Goal: Task Accomplishment & Management: Complete application form

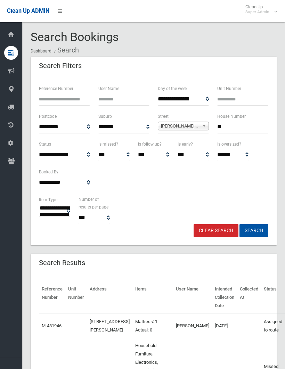
select select
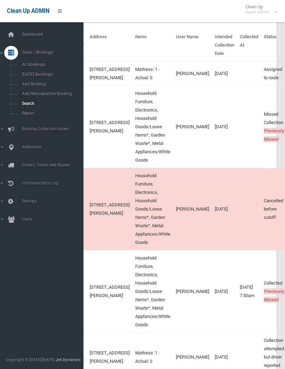
click at [34, 103] on span "Search" at bounding box center [49, 103] width 58 height 5
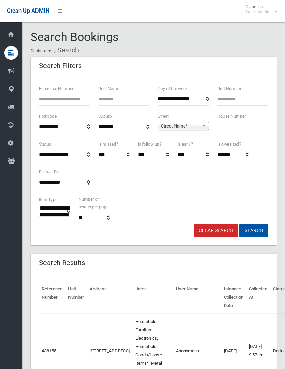
select select
click at [178, 122] on link "Street Name*" at bounding box center [183, 126] width 51 height 9
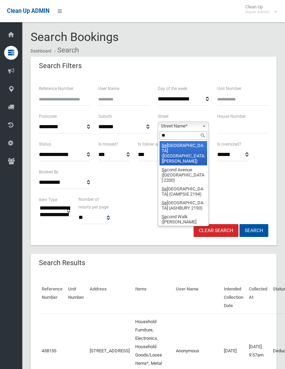
type input "***"
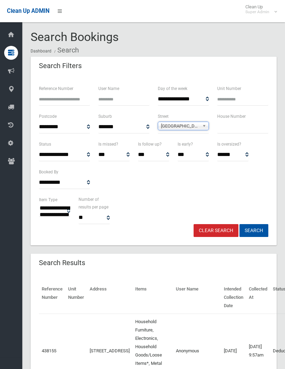
click at [222, 128] on input "text" at bounding box center [242, 127] width 51 height 13
type input "**"
click at [254, 230] on button "Search" at bounding box center [253, 230] width 29 height 13
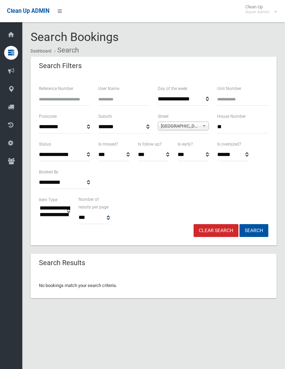
select select
click at [234, 126] on input "**" at bounding box center [242, 127] width 51 height 13
type input "**"
click at [254, 230] on button "Search" at bounding box center [253, 230] width 29 height 13
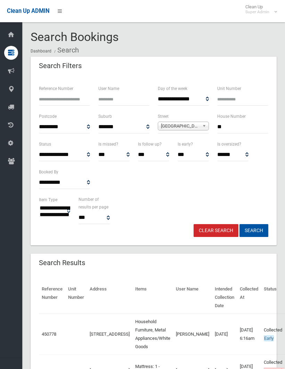
select select
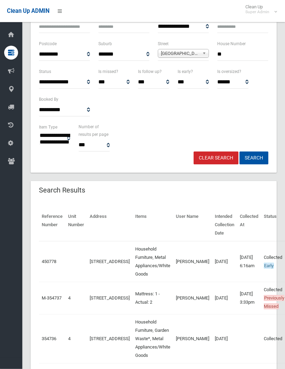
scroll to position [70, 0]
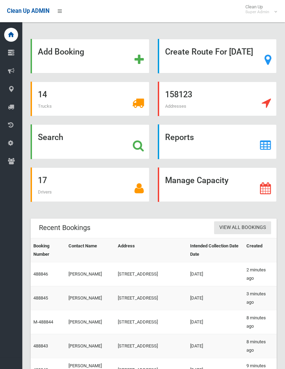
click at [49, 142] on strong "Search" at bounding box center [50, 137] width 25 height 10
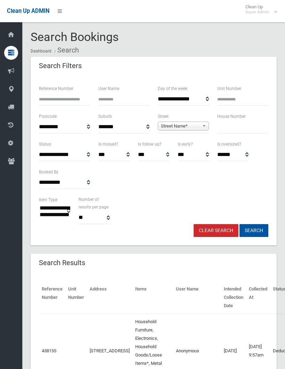
select select
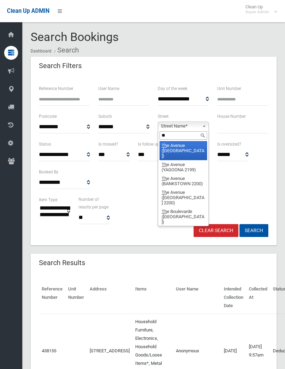
type input "***"
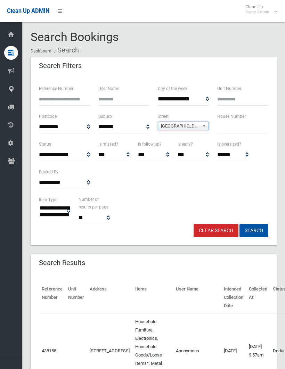
click at [228, 128] on input "text" at bounding box center [242, 127] width 51 height 13
type input "*****"
click at [254, 230] on button "Search" at bounding box center [253, 230] width 29 height 13
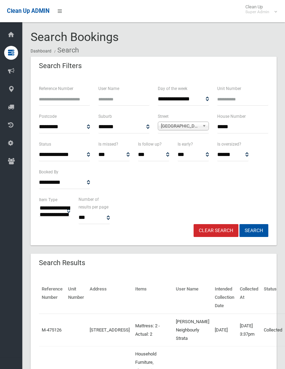
select select
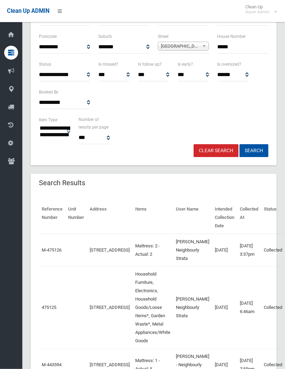
scroll to position [80, 0]
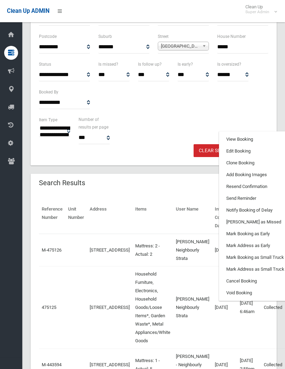
click at [222, 145] on link "View Booking" at bounding box center [260, 139] width 83 height 12
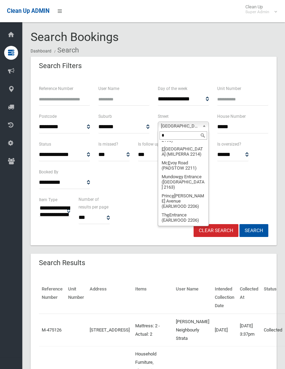
scroll to position [0, 0]
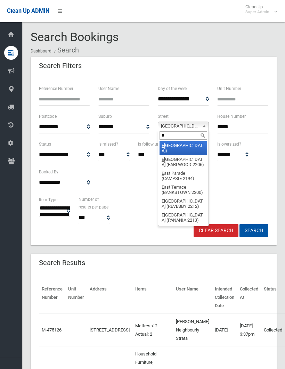
type input "**"
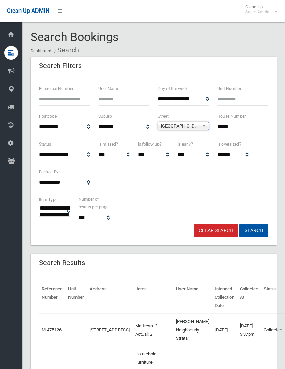
click at [235, 125] on input "*****" at bounding box center [242, 127] width 51 height 13
type input "*"
type input "**"
click at [254, 230] on button "Search" at bounding box center [253, 230] width 29 height 13
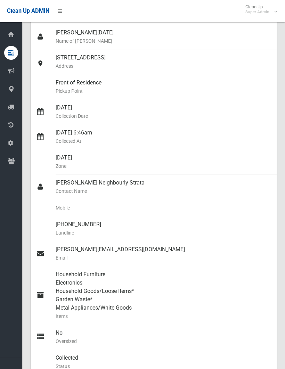
scroll to position [49, 0]
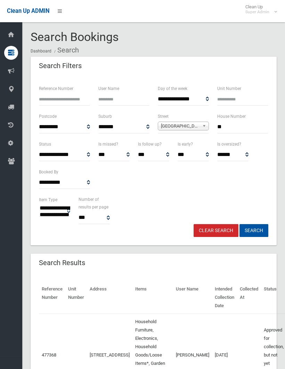
select select
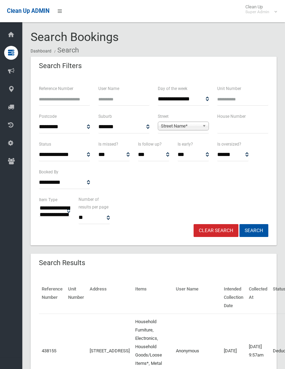
select select
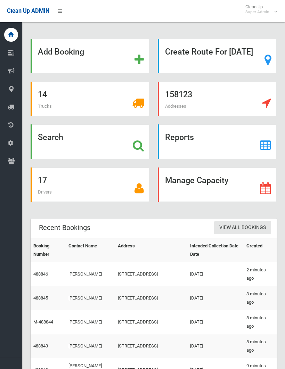
click at [47, 142] on strong "Search" at bounding box center [50, 137] width 25 height 10
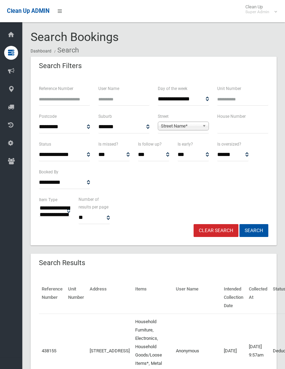
select select
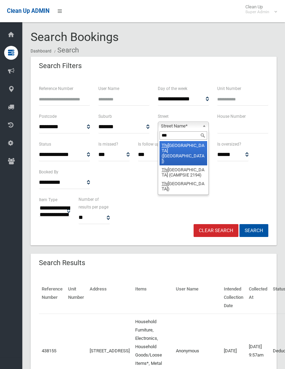
type input "****"
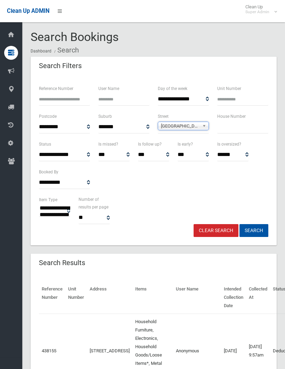
click at [218, 125] on input "text" at bounding box center [242, 127] width 51 height 13
type input "*****"
click at [254, 230] on button "Search" at bounding box center [253, 230] width 29 height 13
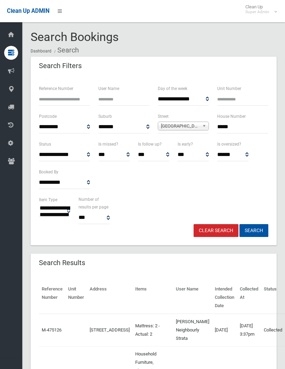
select select
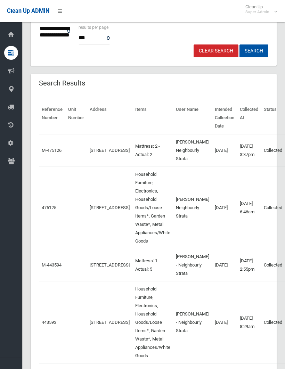
scroll to position [179, 0]
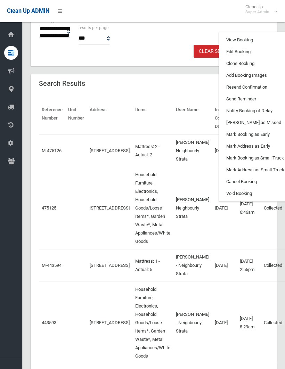
click at [222, 70] on link "Clone Booking" at bounding box center [260, 64] width 83 height 12
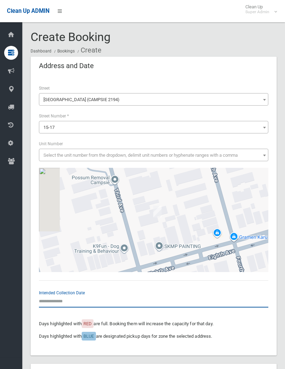
click at [56, 297] on input "text" at bounding box center [153, 301] width 229 height 13
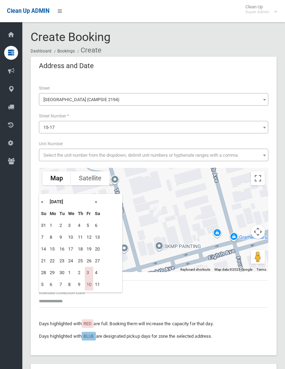
click at [88, 270] on td "3" at bounding box center [89, 273] width 8 height 12
type input "**********"
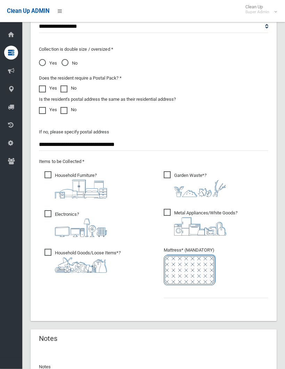
scroll to position [547, 0]
click at [161, 292] on ul "Garden Waste* ?" at bounding box center [213, 239] width 110 height 139
click at [169, 289] on input "text" at bounding box center [216, 291] width 105 height 13
type input "*"
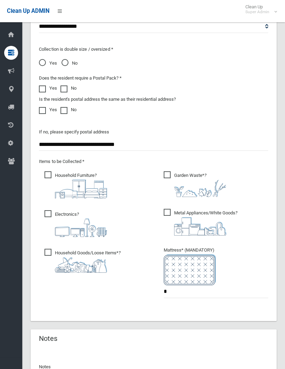
click at [137, 289] on div "**********" at bounding box center [154, 164] width 238 height 298
click at [164, 173] on span "Garden Waste* ?" at bounding box center [195, 184] width 63 height 26
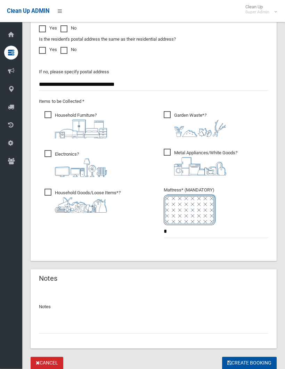
scroll to position [606, 0]
click at [43, 328] on input "text" at bounding box center [153, 327] width 229 height 13
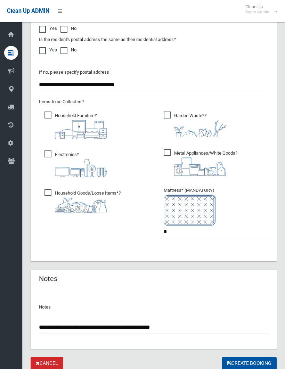
type input "**********"
click at [249, 362] on button "Create Booking" at bounding box center [249, 363] width 55 height 13
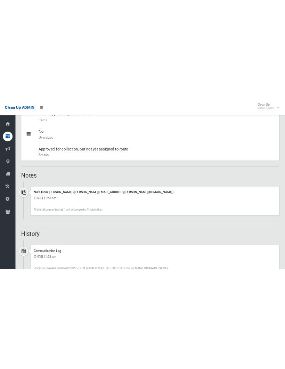
scroll to position [219, 0]
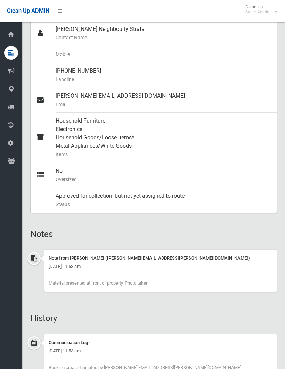
click at [283, 238] on section "Booking No. 488853 Created [DATE] Dashboard Bookings #488853 Booking Details Ac…" at bounding box center [153, 103] width 263 height 582
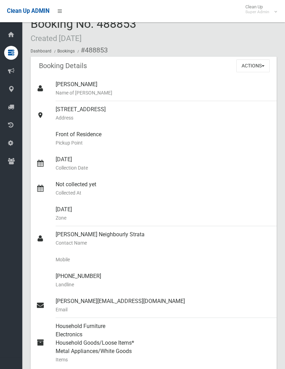
scroll to position [0, 0]
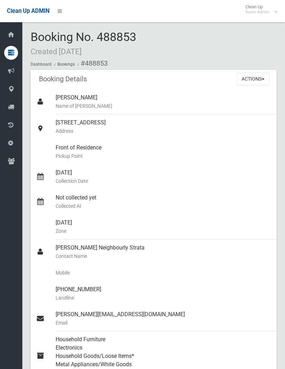
click at [259, 78] on button "Actions" at bounding box center [252, 79] width 33 height 13
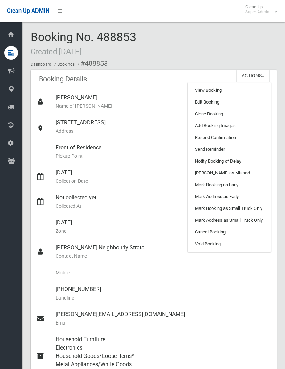
click at [221, 121] on link "Add Booking Images" at bounding box center [229, 126] width 83 height 12
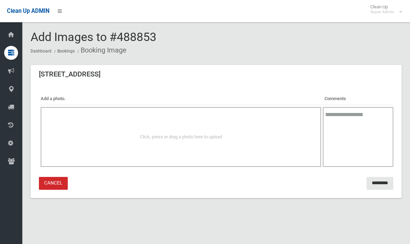
click at [227, 130] on div "Click, press or drag a photo here to upload" at bounding box center [181, 137] width 280 height 60
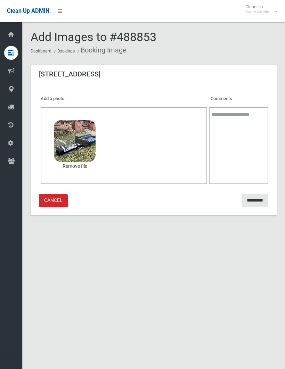
click at [252, 196] on input "*********" at bounding box center [255, 200] width 27 height 13
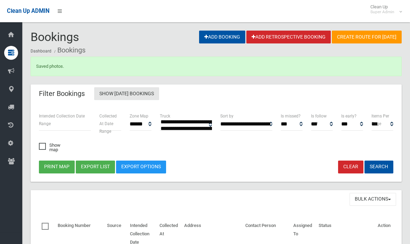
select select
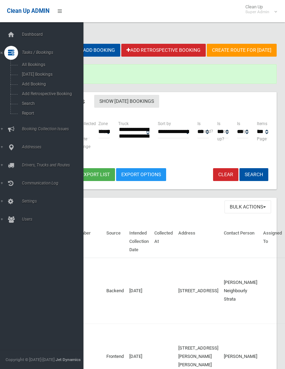
click at [31, 106] on span "Search" at bounding box center [49, 103] width 58 height 5
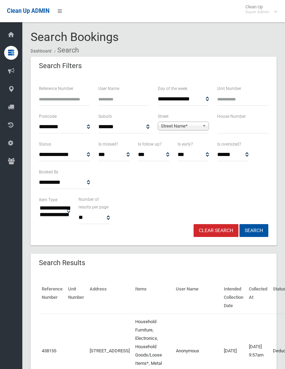
select select
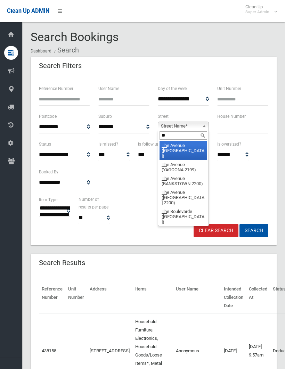
type input "***"
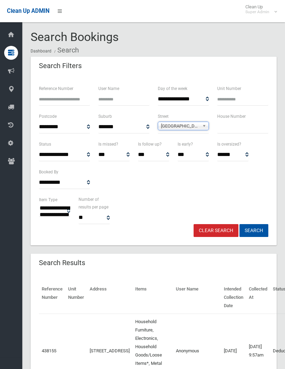
click at [224, 128] on input "text" at bounding box center [242, 127] width 51 height 13
type input "***"
click at [254, 230] on button "Search" at bounding box center [253, 230] width 29 height 13
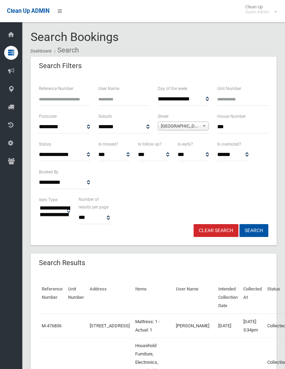
select select
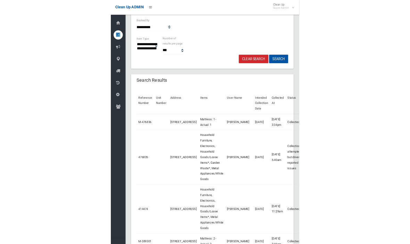
scroll to position [189, 0]
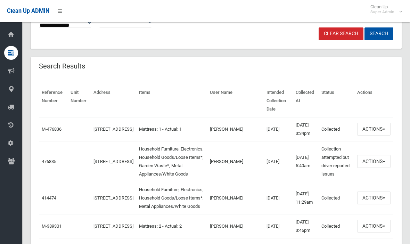
click at [285, 168] on button "Actions" at bounding box center [373, 161] width 33 height 13
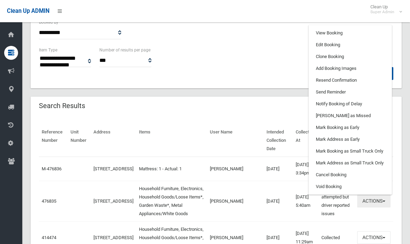
scroll to position [150, 0]
click at [285, 39] on link "View Booking" at bounding box center [350, 33] width 83 height 12
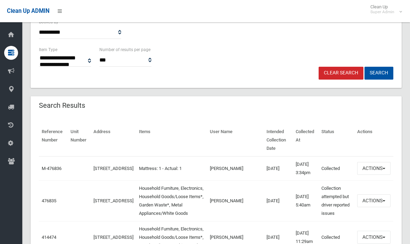
scroll to position [174, 0]
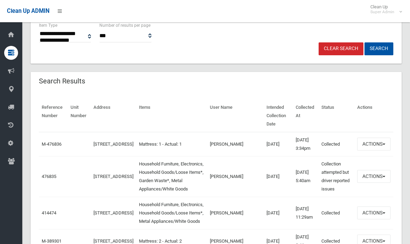
click at [285, 183] on button "Actions" at bounding box center [373, 176] width 33 height 13
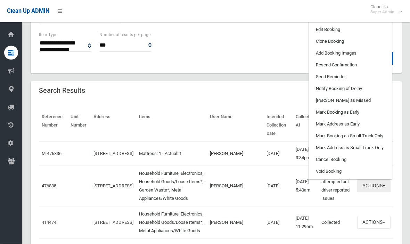
scroll to position [146, 0]
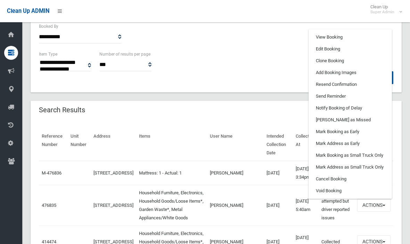
click at [285, 43] on link "View Booking" at bounding box center [350, 37] width 83 height 12
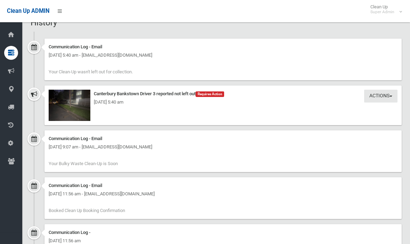
scroll to position [600, 0]
click at [66, 105] on img at bounding box center [70, 104] width 42 height 31
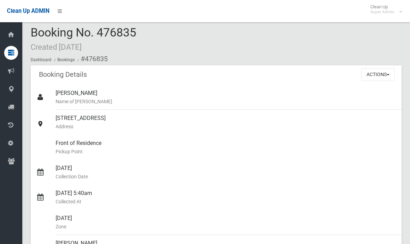
scroll to position [0, 0]
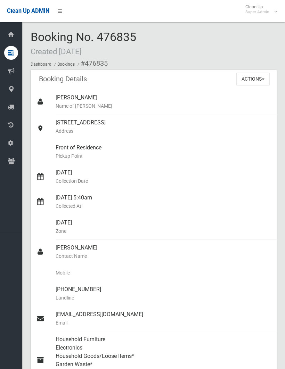
click at [253, 73] on button "Actions" at bounding box center [252, 79] width 33 height 13
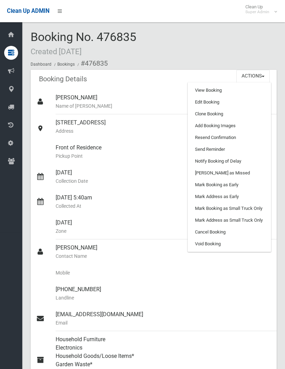
click at [222, 115] on link "Clone Booking" at bounding box center [229, 114] width 83 height 12
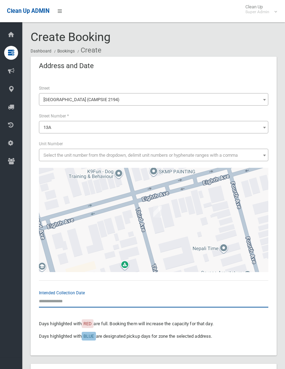
click at [59, 295] on input "text" at bounding box center [153, 301] width 229 height 13
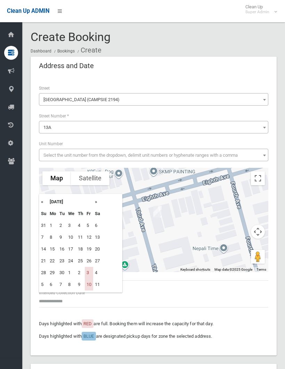
click at [90, 270] on td "3" at bounding box center [89, 273] width 8 height 12
type input "**********"
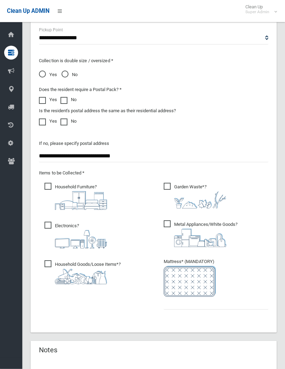
click at [170, 186] on span "Garden Waste* ?" at bounding box center [195, 196] width 63 height 26
click at [168, 298] on input "text" at bounding box center [216, 303] width 105 height 13
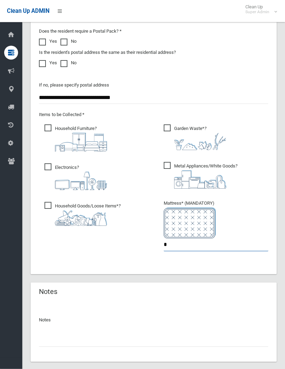
scroll to position [595, 0]
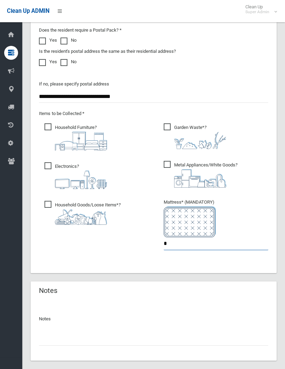
type input "*"
click at [50, 336] on input "text" at bounding box center [153, 339] width 229 height 13
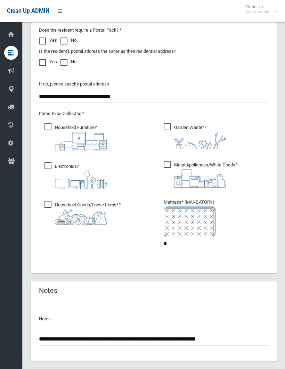
type input "**********"
click at [249, 369] on button "Create Booking" at bounding box center [249, 375] width 55 height 13
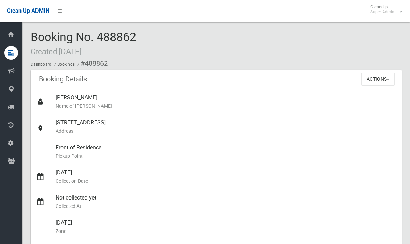
click at [285, 76] on button "Actions" at bounding box center [377, 79] width 33 height 13
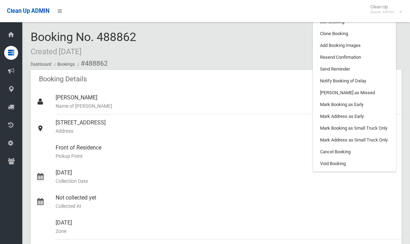
click at [285, 42] on link "Add Booking Images" at bounding box center [354, 46] width 83 height 12
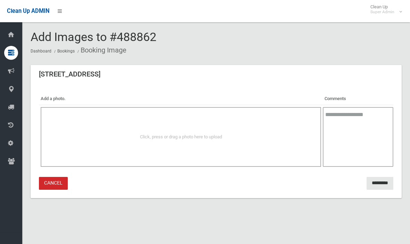
click at [190, 131] on div "Click, press or drag a photo here to upload" at bounding box center [181, 137] width 280 height 60
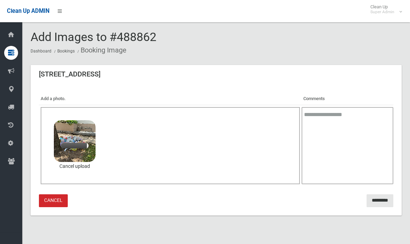
click at [215, 134] on div "Click, press or drag a photo here to upload 4.4 MB image.jpg Check Error Cancel…" at bounding box center [170, 145] width 259 height 77
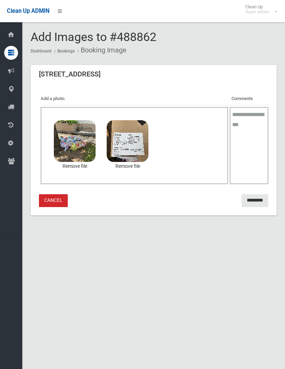
click at [255, 197] on input "*********" at bounding box center [255, 200] width 27 height 13
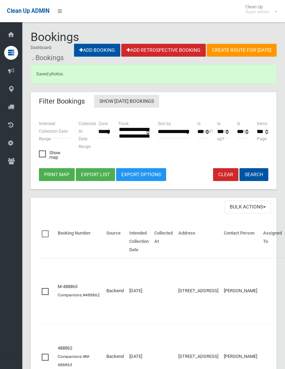
select select
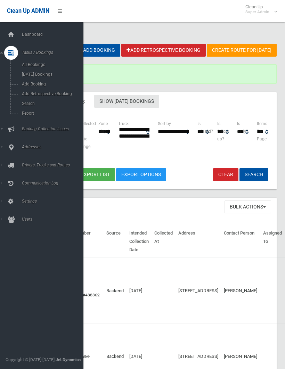
click at [30, 105] on span "Search" at bounding box center [49, 103] width 58 height 5
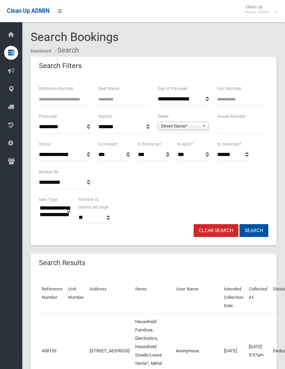
select select
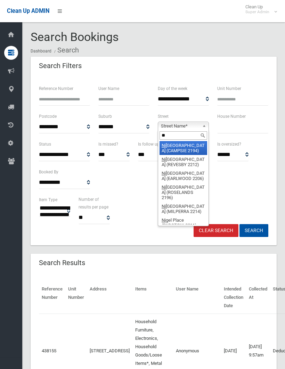
type input "***"
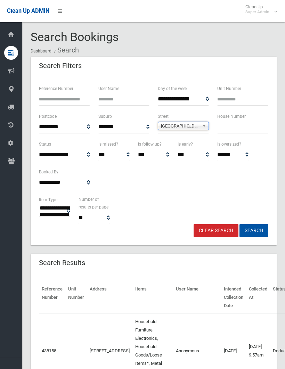
click at [226, 124] on input "text" at bounding box center [242, 127] width 51 height 13
type input "**"
click at [254, 230] on button "Search" at bounding box center [253, 230] width 29 height 13
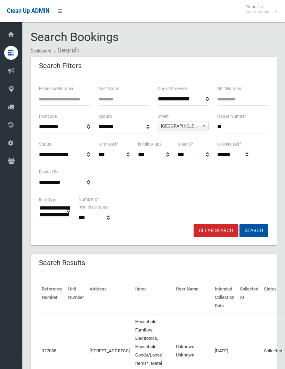
select select
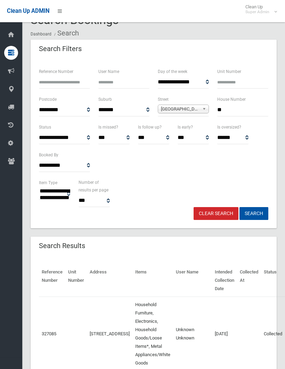
scroll to position [32, 0]
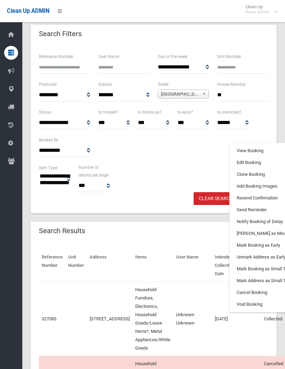
click at [230, 173] on link "Clone Booking" at bounding box center [271, 175] width 83 height 12
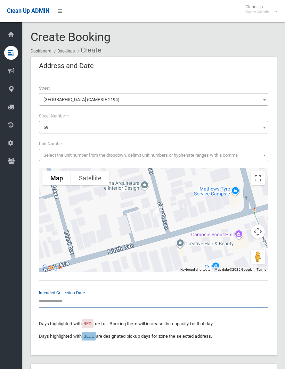
click at [52, 297] on input "text" at bounding box center [153, 301] width 229 height 13
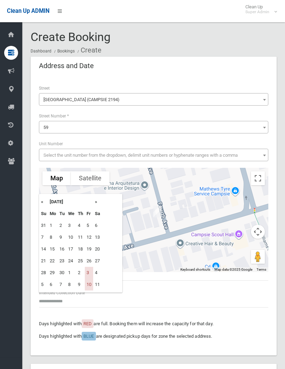
click at [88, 267] on td "26" at bounding box center [89, 261] width 8 height 12
click at [91, 272] on td "3" at bounding box center [89, 273] width 8 height 12
type input "**********"
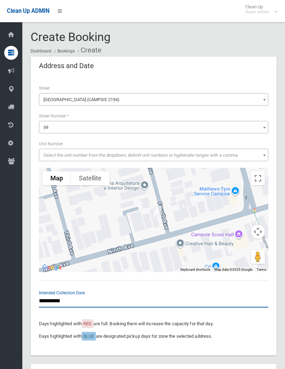
click at [54, 295] on input "**********" at bounding box center [153, 301] width 229 height 13
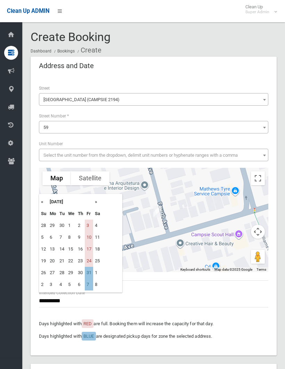
click at [90, 222] on td "3" at bounding box center [89, 226] width 8 height 12
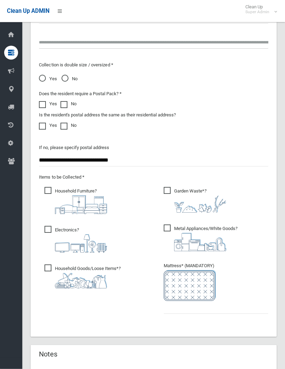
scroll to position [556, 0]
click at [173, 303] on input "text" at bounding box center [216, 307] width 105 height 13
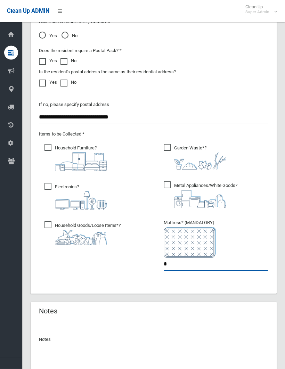
scroll to position [599, 0]
type input "*"
click at [55, 358] on input "text" at bounding box center [153, 359] width 229 height 13
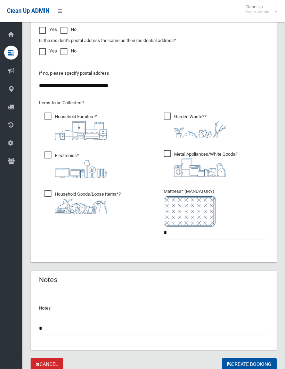
scroll to position [632, 0]
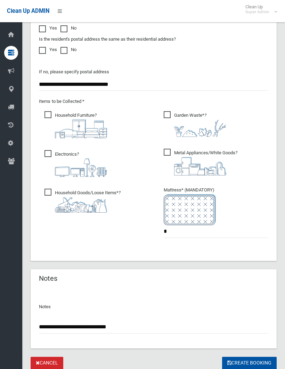
type input "**********"
click at [249, 361] on button "Create Booking" at bounding box center [249, 363] width 55 height 13
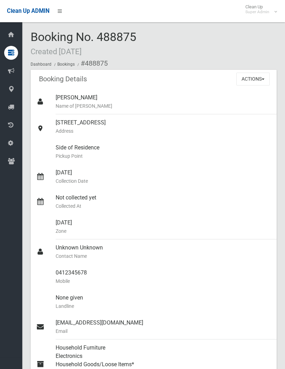
click at [254, 81] on button "Actions" at bounding box center [252, 79] width 33 height 13
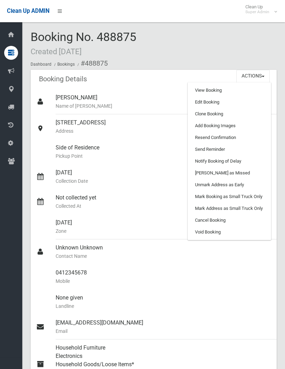
click at [227, 123] on link "Add Booking Images" at bounding box center [229, 126] width 83 height 12
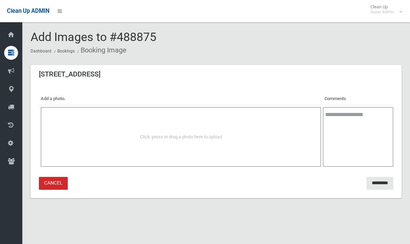
click at [219, 137] on span "Click, press or drag a photo here to upload" at bounding box center [181, 136] width 82 height 5
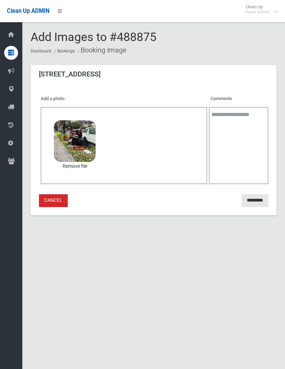
click at [252, 197] on input "*********" at bounding box center [255, 200] width 27 height 13
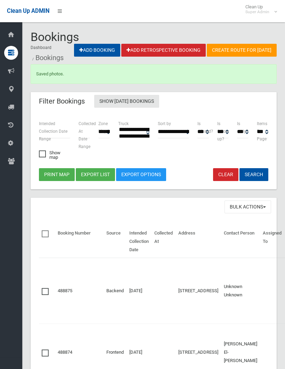
select select
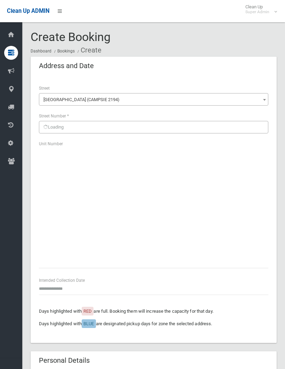
scroll to position [644, 0]
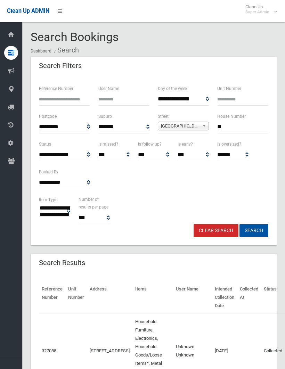
select select
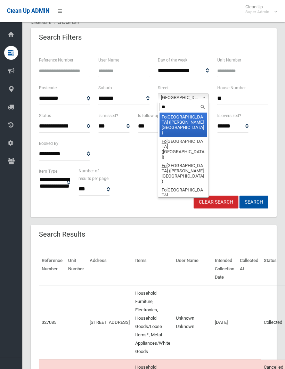
type input "***"
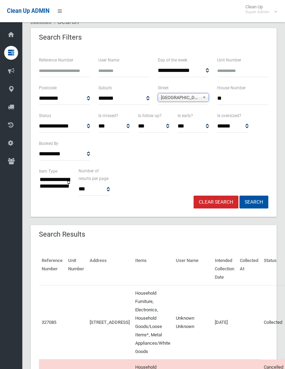
click at [230, 101] on input "**" at bounding box center [242, 98] width 51 height 13
type input "*"
click at [254, 202] on button "Search" at bounding box center [253, 202] width 29 height 13
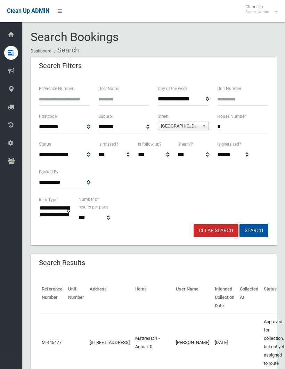
select select
click at [177, 122] on link "Fourth Avenue (CAMPSIE 2194)" at bounding box center [183, 126] width 51 height 9
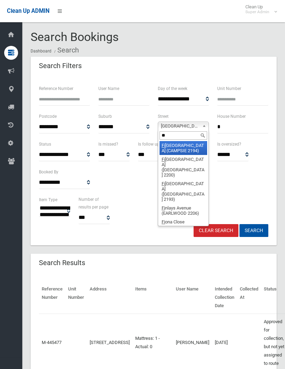
type input "***"
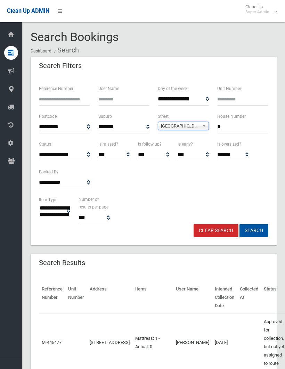
click at [229, 121] on input "*" at bounding box center [242, 127] width 51 height 13
click at [233, 121] on input "*" at bounding box center [242, 127] width 51 height 13
click at [230, 127] on input "*" at bounding box center [242, 127] width 51 height 13
type input "*"
click at [254, 230] on button "Search" at bounding box center [253, 230] width 29 height 13
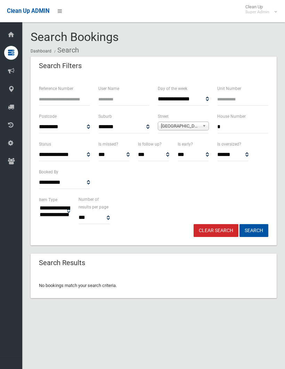
select select
click at [227, 127] on input "*" at bounding box center [242, 127] width 51 height 13
type input "***"
click at [254, 230] on button "Search" at bounding box center [253, 230] width 29 height 13
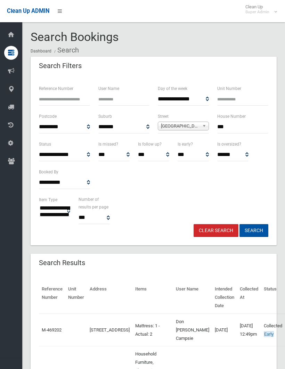
select select
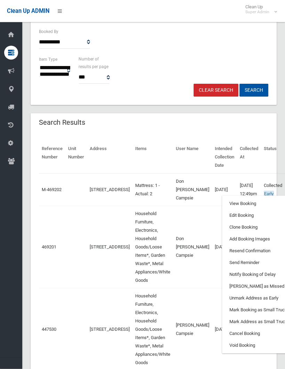
scroll to position [140, 0]
click at [225, 233] on link "Clone Booking" at bounding box center [263, 227] width 83 height 12
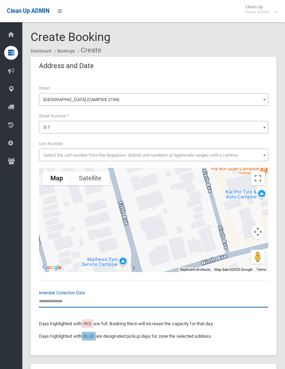
click at [51, 297] on input "text" at bounding box center [153, 301] width 229 height 13
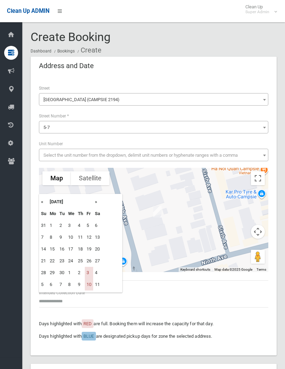
click at [88, 268] on td "3" at bounding box center [89, 273] width 8 height 12
type input "**********"
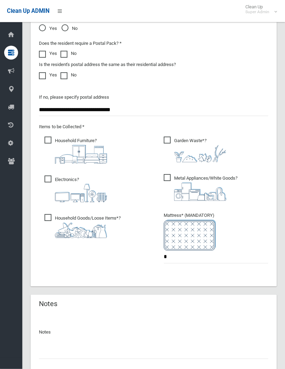
click at [49, 137] on span "Household Furniture ?" at bounding box center [75, 150] width 63 height 27
click at [47, 179] on span "Electronics ?" at bounding box center [75, 189] width 63 height 27
click at [49, 214] on span "Household Goods/Loose Items* ?" at bounding box center [82, 226] width 76 height 24
click at [165, 138] on span "Garden Waste* ?" at bounding box center [195, 150] width 63 height 26
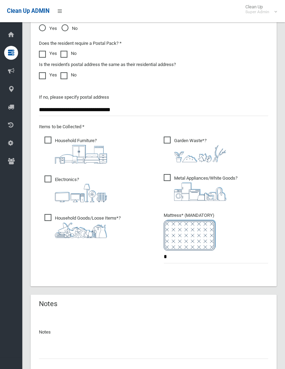
click at [164, 141] on span "Garden Waste* ?" at bounding box center [195, 150] width 63 height 26
click at [165, 176] on span "Metal Appliances/White Goods ?" at bounding box center [201, 187] width 74 height 27
click at [178, 256] on input "*" at bounding box center [216, 257] width 105 height 13
type input "*"
click at [57, 348] on input "text" at bounding box center [153, 352] width 229 height 13
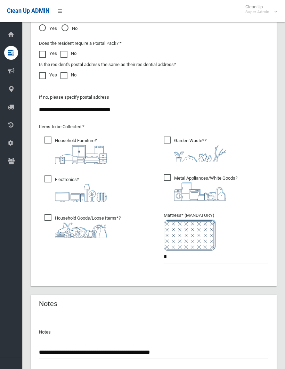
type input "**********"
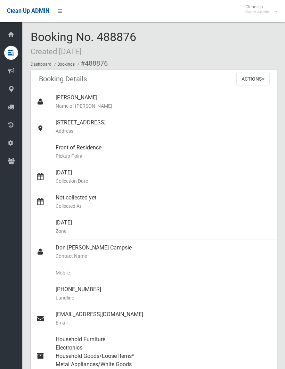
click at [254, 75] on button "Actions" at bounding box center [252, 79] width 33 height 13
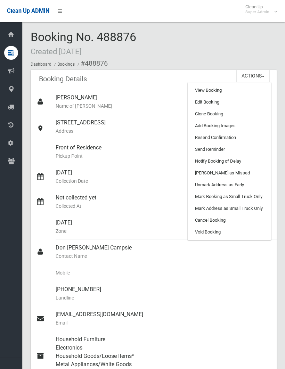
click at [220, 122] on link "Add Booking Images" at bounding box center [229, 126] width 83 height 12
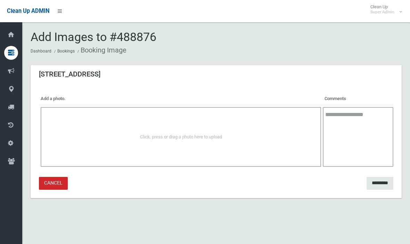
click at [201, 128] on div "Click, press or drag a photo here to upload" at bounding box center [181, 137] width 280 height 60
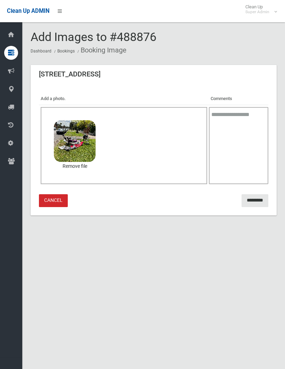
click at [247, 202] on input "*********" at bounding box center [255, 200] width 27 height 13
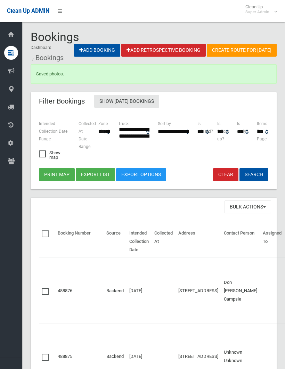
select select
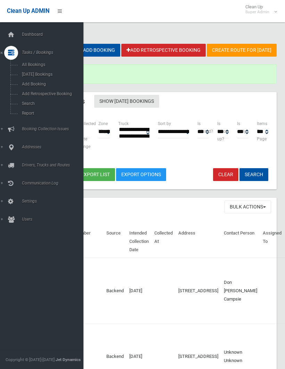
click at [34, 103] on span "Search" at bounding box center [49, 103] width 58 height 5
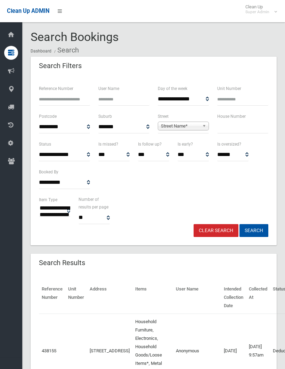
select select
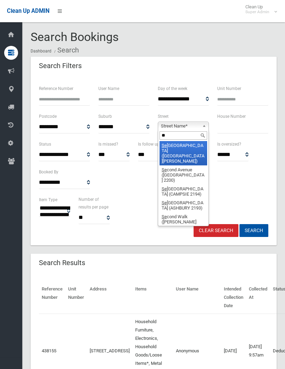
type input "***"
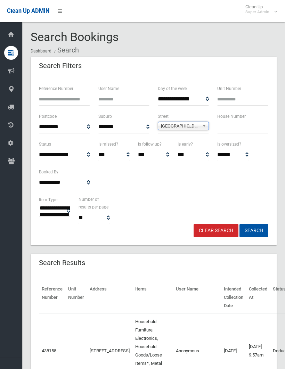
click at [225, 125] on input "text" at bounding box center [242, 127] width 51 height 13
type input "*"
click at [254, 230] on button "Search" at bounding box center [253, 230] width 29 height 13
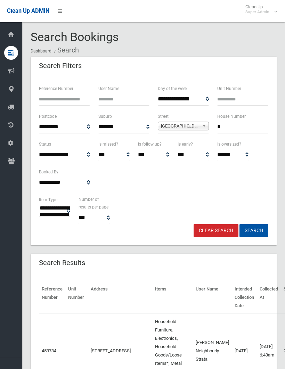
select select
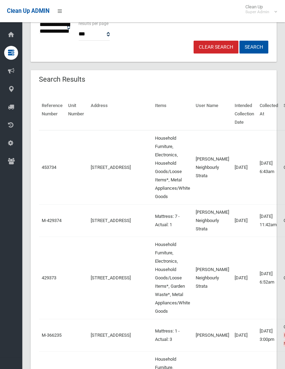
scroll to position [185, 0]
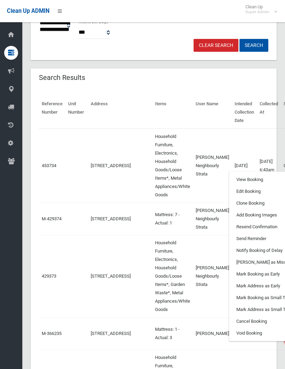
scroll to position [0, 30]
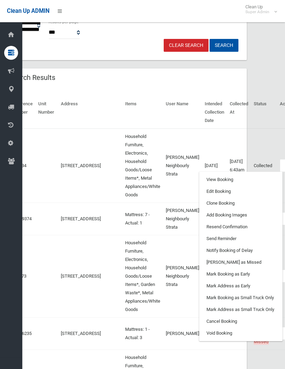
click at [199, 203] on link "Clone Booking" at bounding box center [240, 203] width 83 height 12
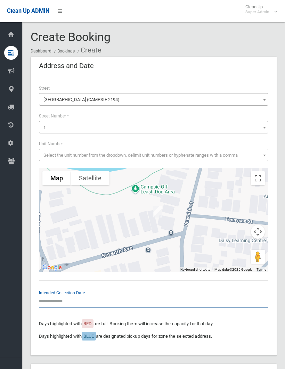
click at [53, 300] on input "text" at bounding box center [153, 301] width 229 height 13
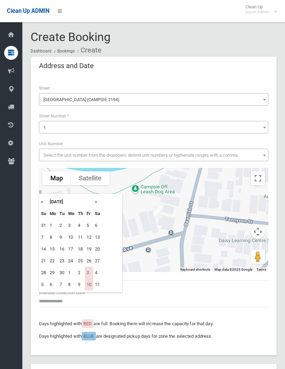
click at [88, 271] on td "3" at bounding box center [89, 273] width 8 height 12
type input "**********"
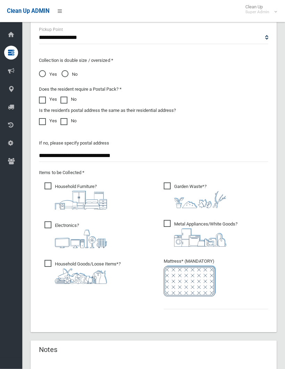
scroll to position [551, 0]
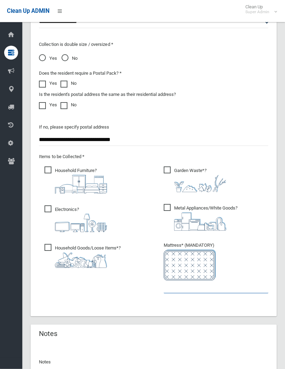
click at [165, 284] on input "text" at bounding box center [216, 287] width 105 height 13
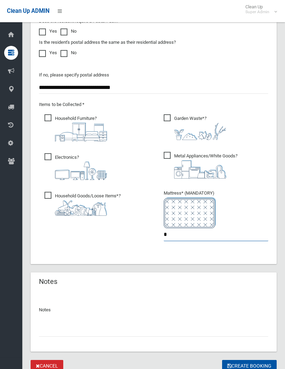
scroll to position [607, 0]
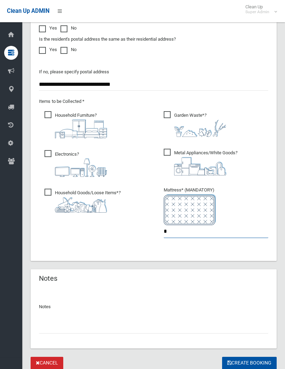
type input "*"
click at [42, 328] on input "text" at bounding box center [153, 327] width 229 height 13
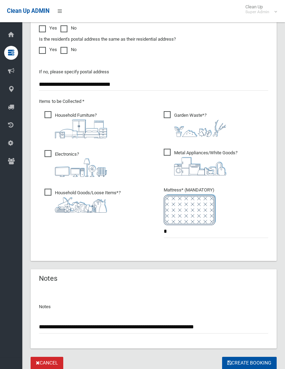
type input "**********"
click at [249, 361] on button "Create Booking" at bounding box center [249, 363] width 55 height 13
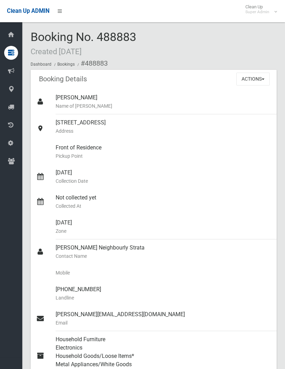
click at [250, 77] on button "Actions" at bounding box center [252, 79] width 33 height 13
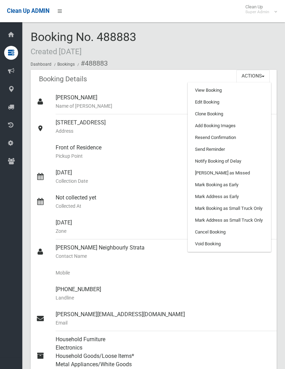
click at [213, 125] on link "Add Booking Images" at bounding box center [229, 126] width 83 height 12
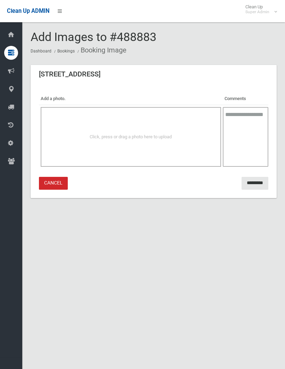
click at [159, 130] on div "Click, press or drag a photo here to upload" at bounding box center [131, 137] width 180 height 60
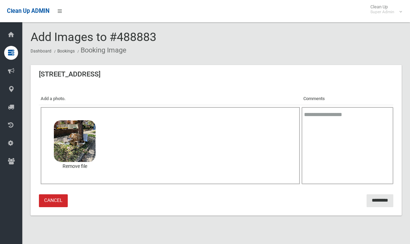
click at [285, 198] on input "*********" at bounding box center [380, 200] width 27 height 13
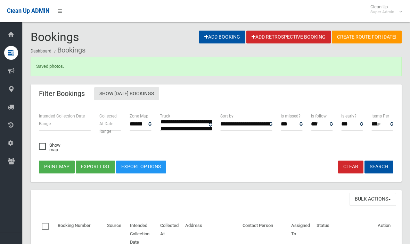
select select
